Goal: Information Seeking & Learning: Learn about a topic

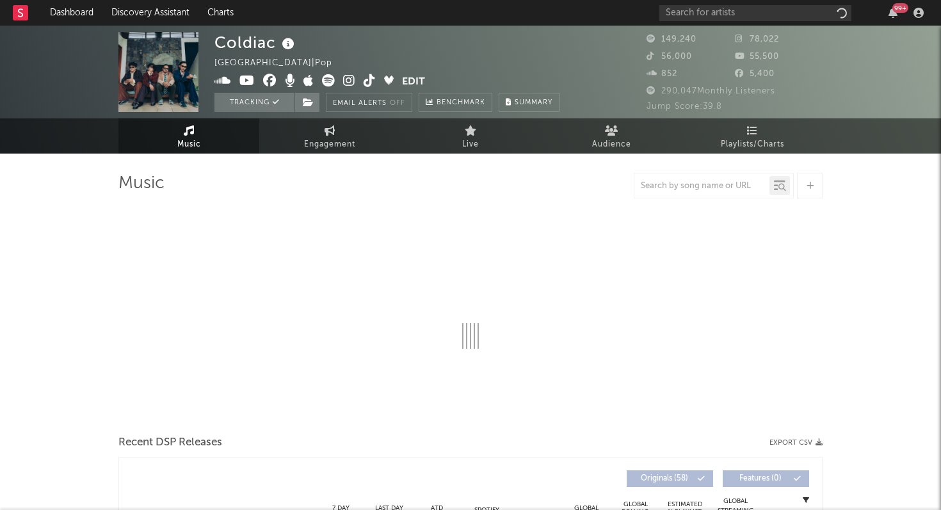
select select "6m"
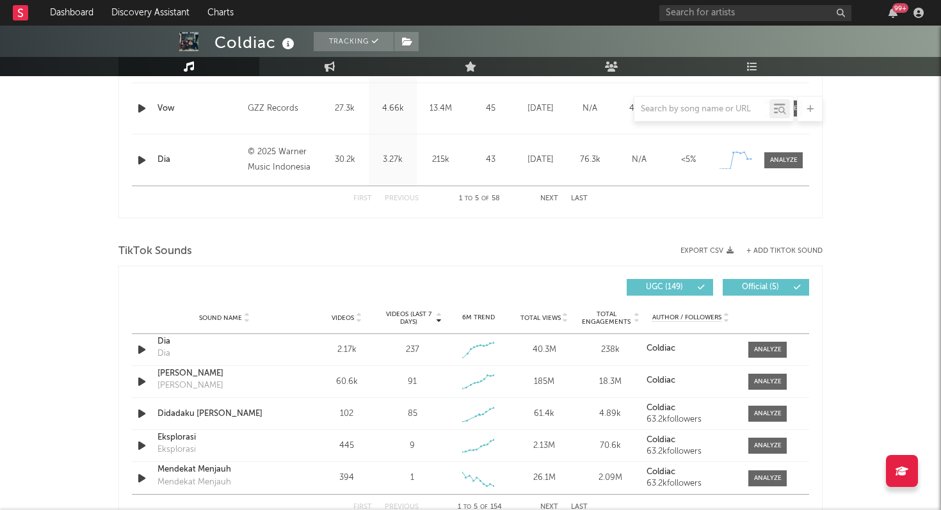
scroll to position [717, 0]
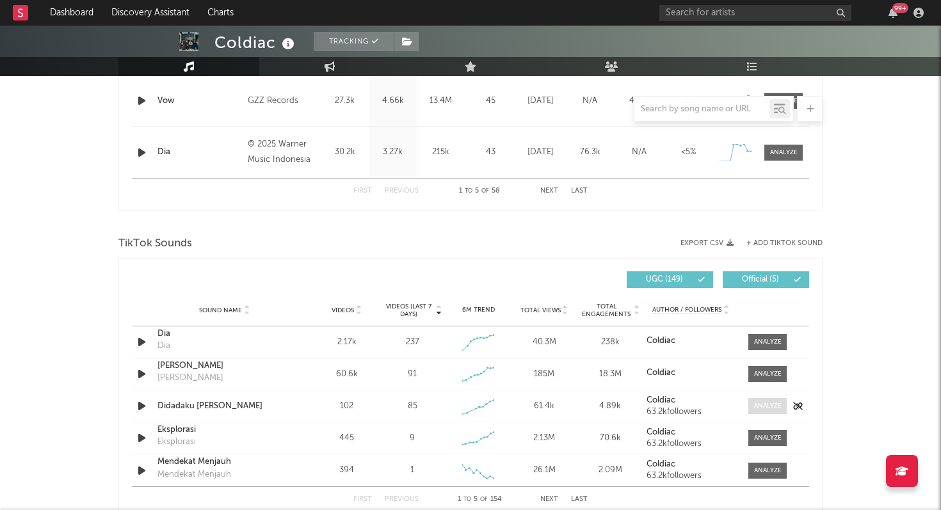
click at [768, 406] on div at bounding box center [768, 406] width 28 height 10
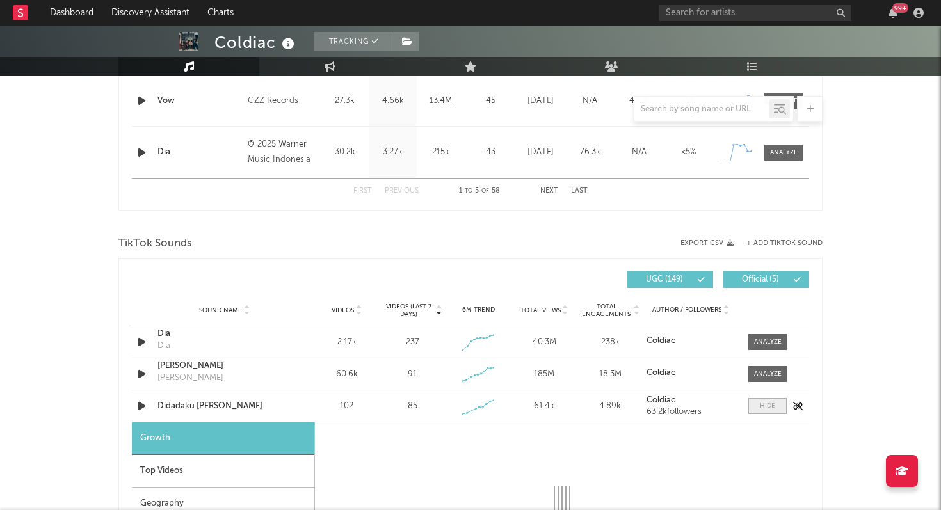
select select "1w"
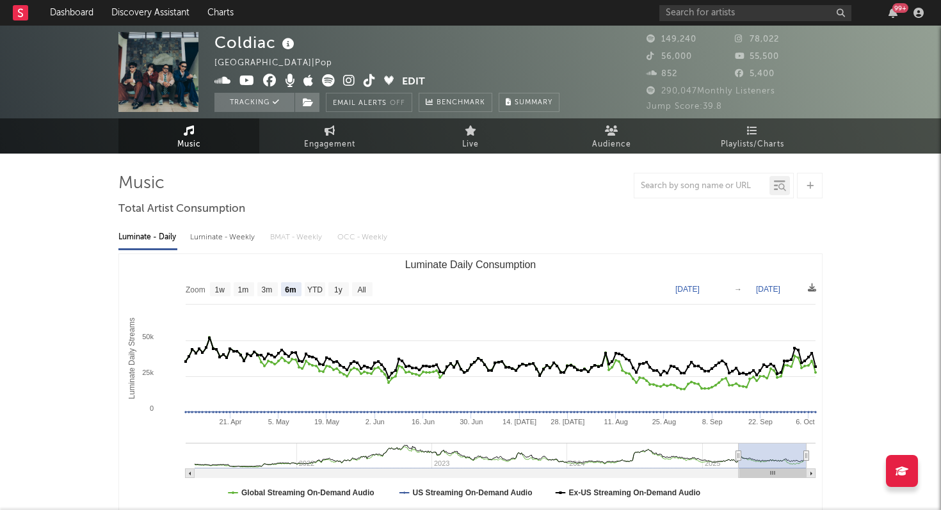
scroll to position [1, 0]
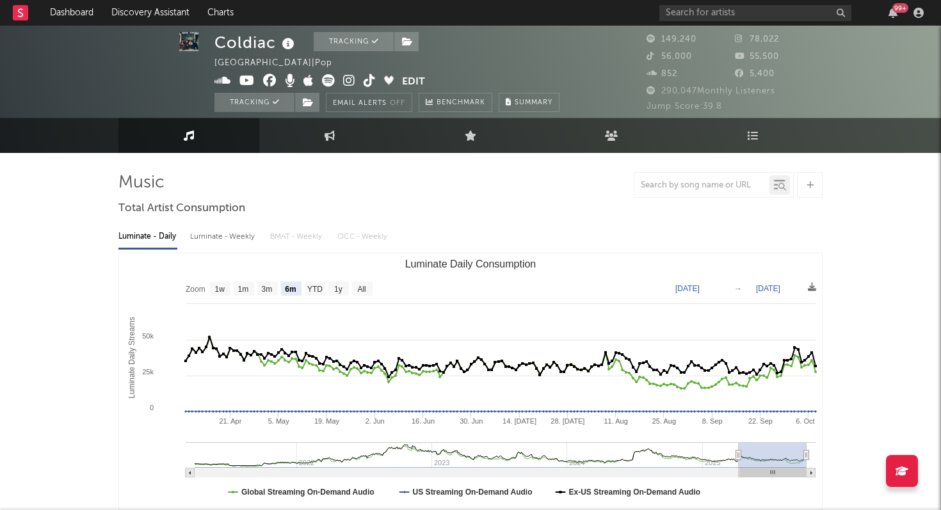
click at [692, 20] on div "99 +" at bounding box center [793, 13] width 269 height 26
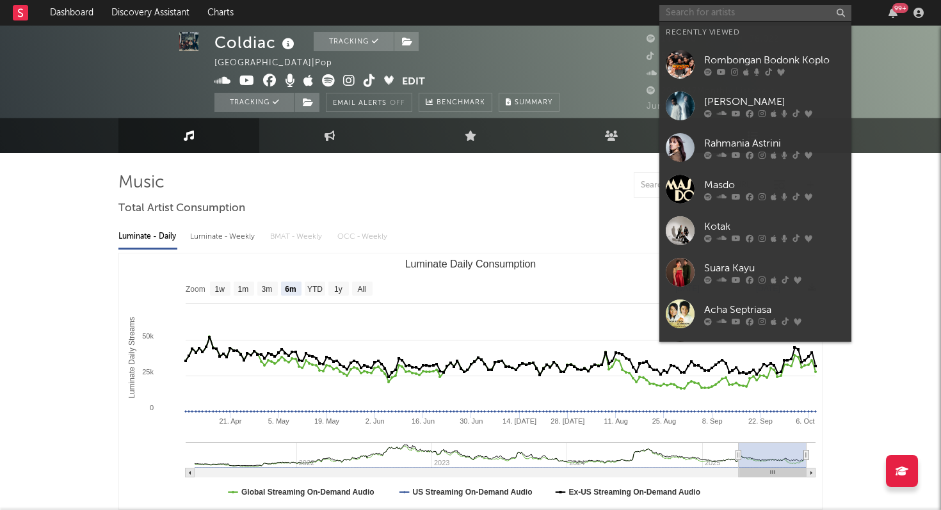
click at [691, 11] on input "text" at bounding box center [755, 13] width 192 height 16
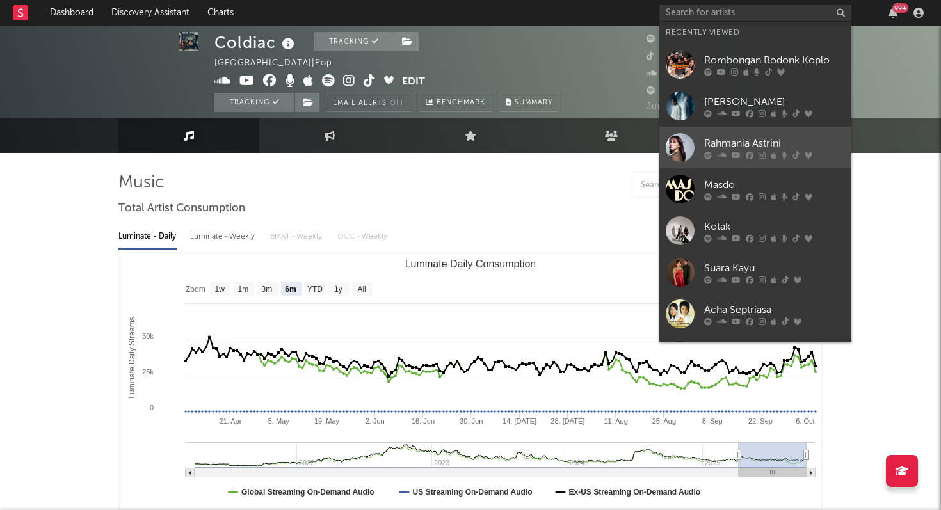
click at [720, 150] on div "Rahmania Astrini" at bounding box center [774, 143] width 141 height 15
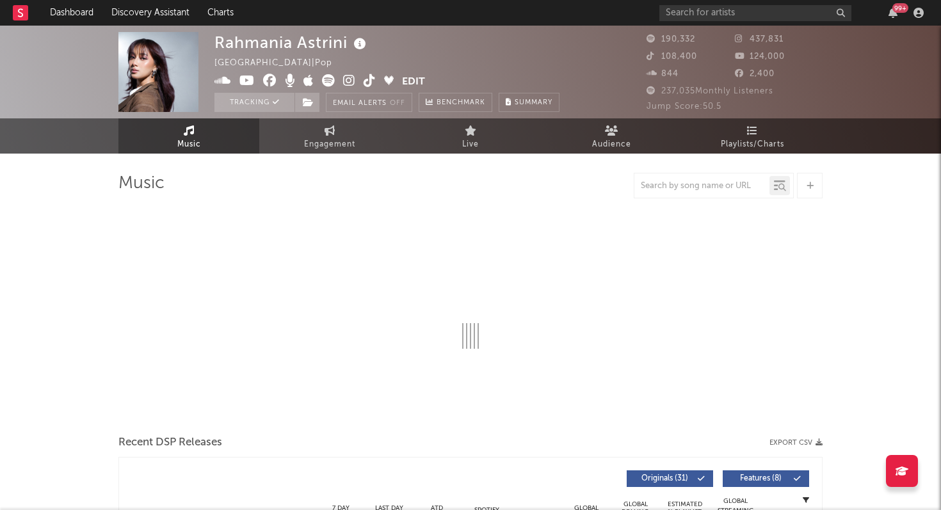
select select "6m"
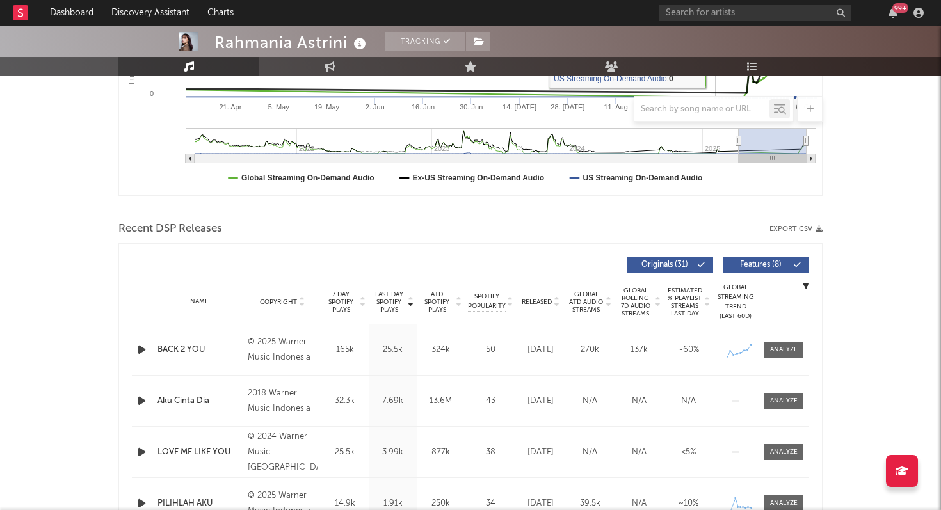
scroll to position [431, 0]
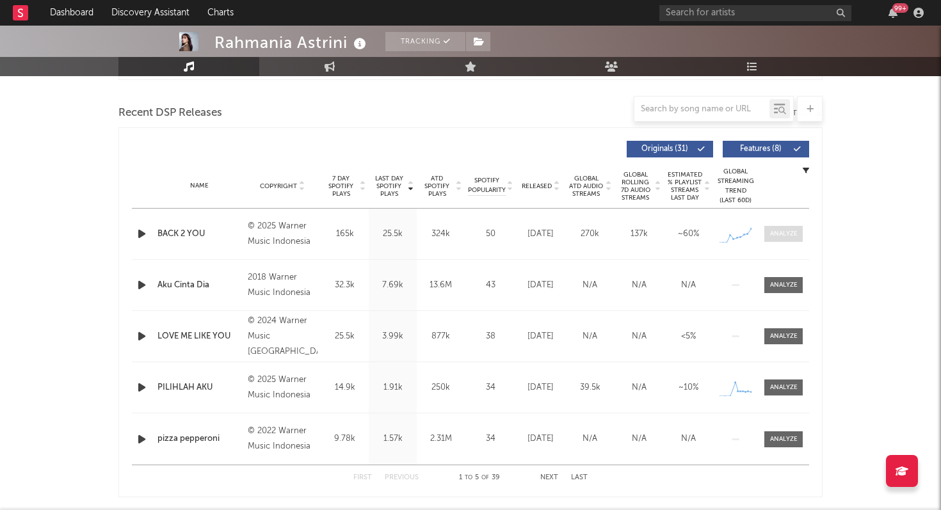
click at [768, 236] on span at bounding box center [783, 234] width 38 height 16
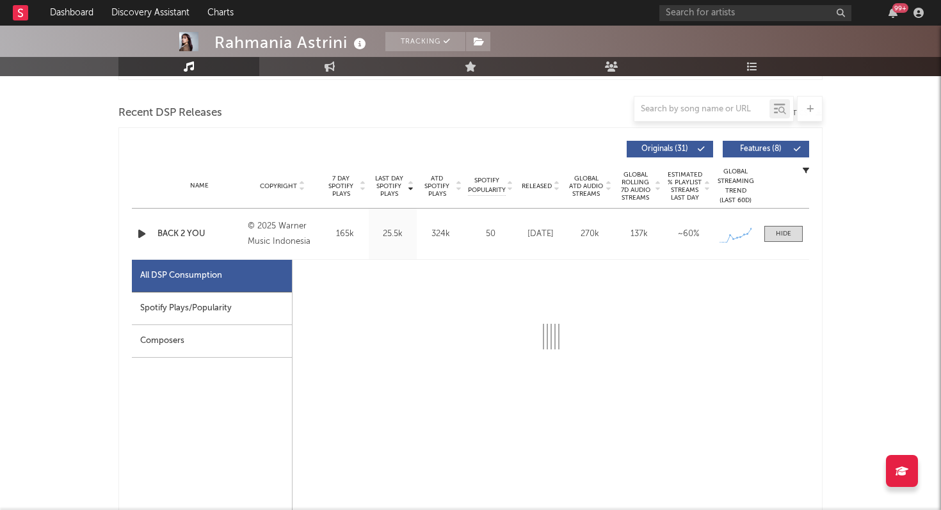
click at [237, 316] on div "Spotify Plays/Popularity" at bounding box center [212, 308] width 160 height 33
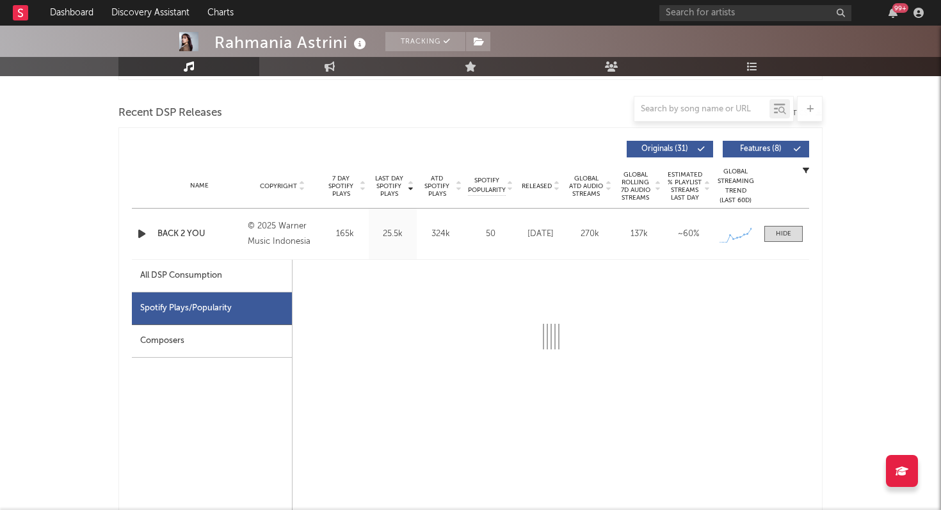
select select "1w"
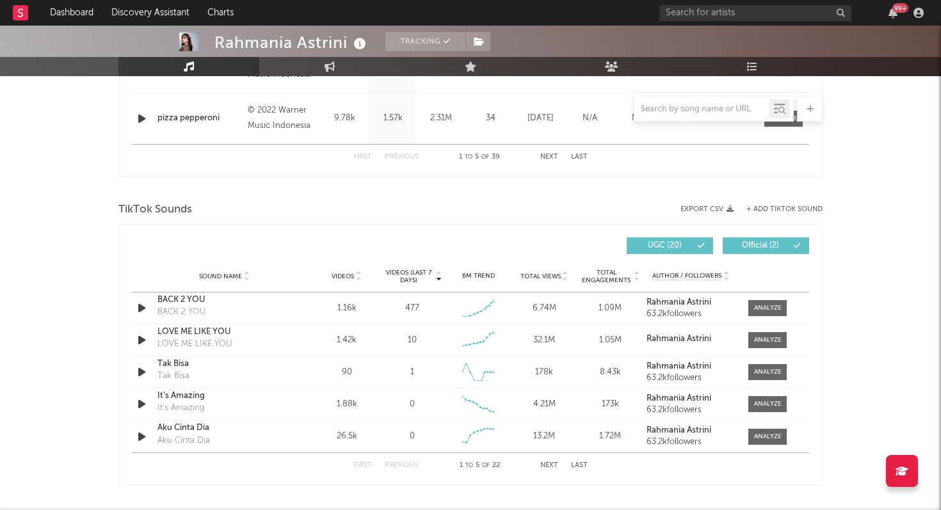
scroll to position [1470, 0]
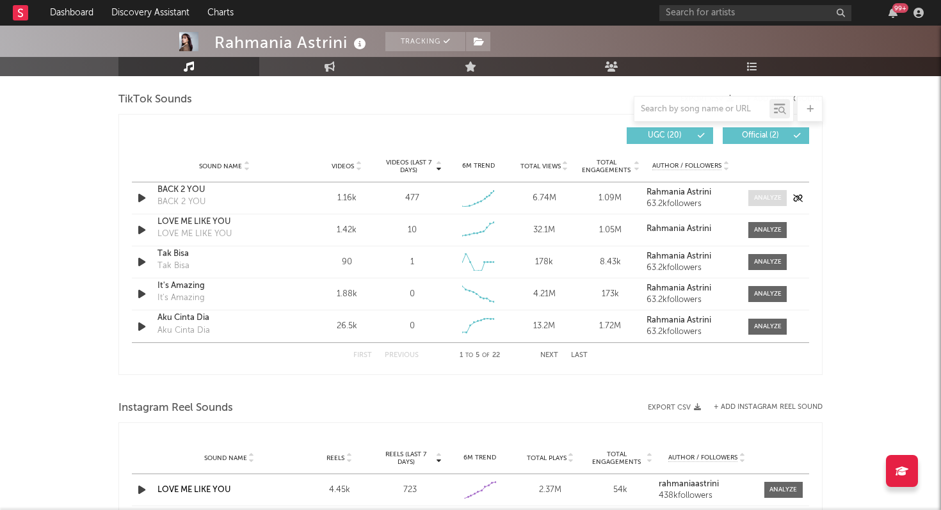
click at [781, 198] on span at bounding box center [767, 198] width 38 height 16
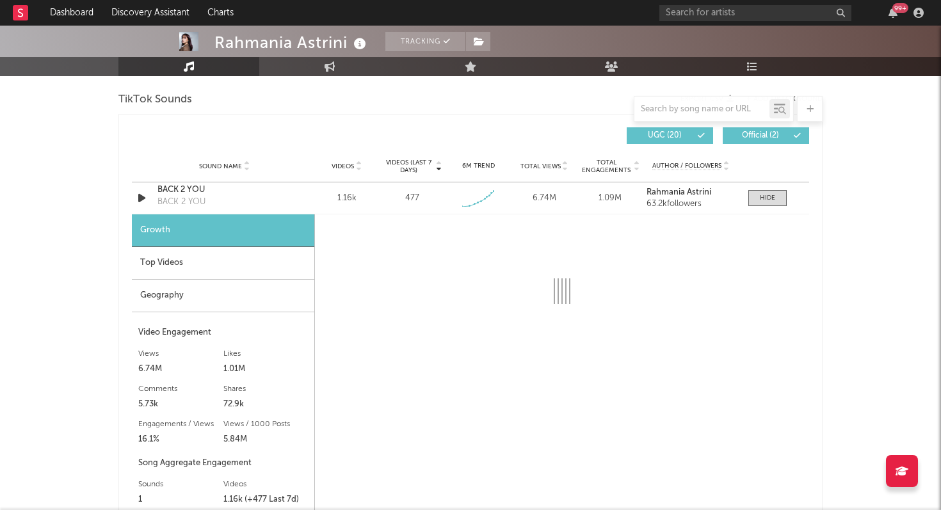
select select "1w"
